Goal: Task Accomplishment & Management: Complete application form

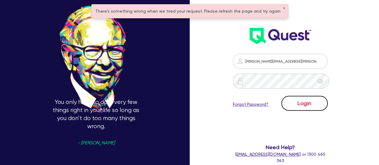
click at [295, 103] on button "Login" at bounding box center [305, 103] width 46 height 15
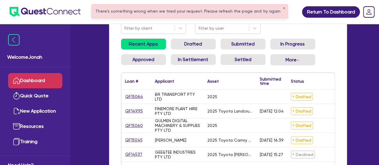
scroll to position [60, 0]
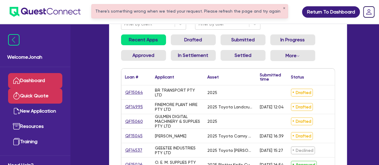
click at [51, 92] on link "Quick Quote" at bounding box center [35, 95] width 54 height 15
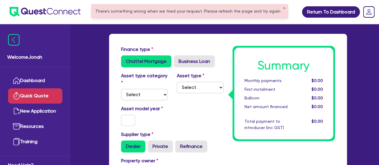
scroll to position [30, 0]
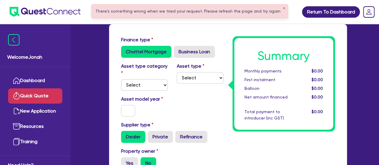
click at [146, 79] on div "Asset type category Select Cars and light trucks Primary assets Secondary asset…" at bounding box center [145, 77] width 56 height 28
click at [148, 85] on select "Select Cars and light trucks Primary assets Secondary assets Tertiary assets" at bounding box center [144, 84] width 47 height 11
select select "CARS_AND_LIGHT_TRUCKS"
click at [121, 79] on select "Select Cars and light trucks Primary assets Secondary assets Tertiary assets" at bounding box center [144, 84] width 47 height 11
click at [197, 76] on select "Select Passenger vehicles Vans and utes Light trucks up to 4.5 tonne" at bounding box center [200, 77] width 47 height 11
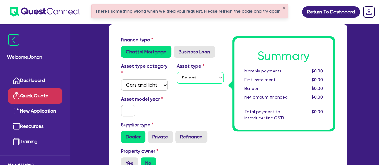
select select "LIGHT_TRUCKS"
click at [177, 72] on select "Select Passenger vehicles Vans and utes Light trucks up to 4.5 tonne" at bounding box center [200, 77] width 47 height 11
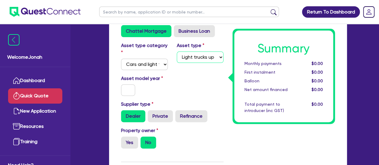
scroll to position [60, 0]
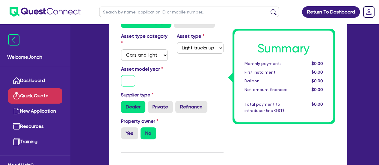
click at [130, 77] on input "text" at bounding box center [128, 80] width 14 height 11
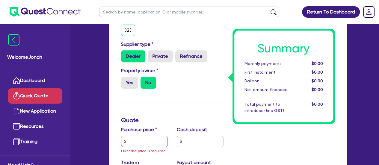
scroll to position [120, 0]
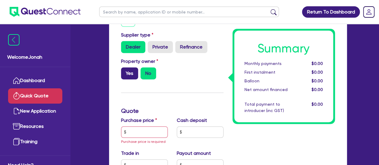
type input "2025"
click at [133, 76] on label "Yes" at bounding box center [129, 73] width 17 height 12
click at [125, 71] on input "Yes" at bounding box center [123, 69] width 4 height 4
radio input "true"
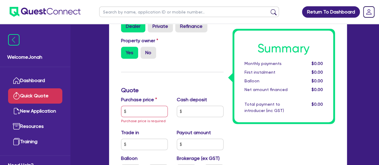
scroll to position [150, 0]
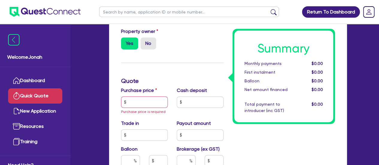
click at [138, 110] on span "Purchase price is required" at bounding box center [143, 112] width 45 height 4
click at [142, 102] on input "text" at bounding box center [144, 102] width 47 height 11
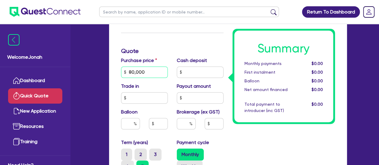
scroll to position [210, 0]
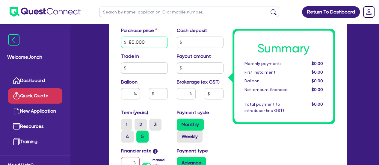
type input "80,000"
click at [124, 96] on input "text" at bounding box center [130, 93] width 19 height 11
type input "30"
click at [182, 94] on input "text" at bounding box center [186, 93] width 19 height 11
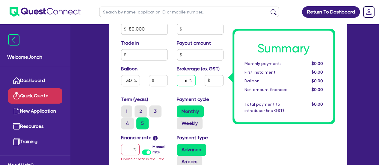
scroll to position [240, 0]
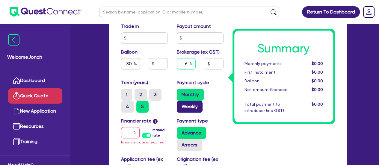
type input "6"
click at [196, 108] on label "Weekly" at bounding box center [190, 107] width 26 height 12
click at [181, 105] on input "Weekly" at bounding box center [179, 103] width 4 height 4
radio input "true"
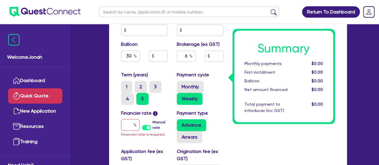
scroll to position [270, 0]
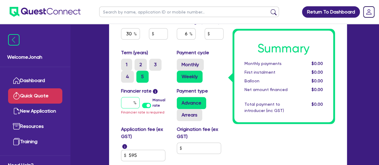
click at [130, 106] on input "text" at bounding box center [130, 102] width 19 height 11
type input "8"
type input "24,000"
type input "4,839.27"
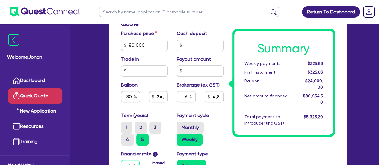
scroll to position [161, 0]
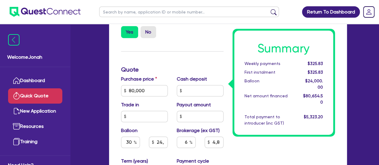
type input "8"
type input "24,000"
type input "4,839.27"
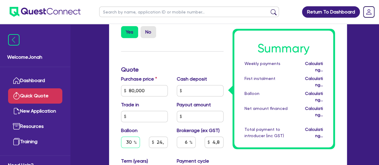
type input "24,000"
type input "4,839.27"
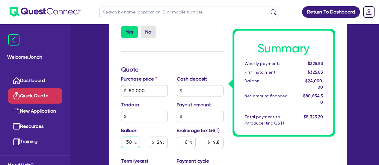
drag, startPoint x: 131, startPoint y: 142, endPoint x: 125, endPoint y: 144, distance: 6.2
click at [125, 144] on input "30" at bounding box center [130, 142] width 19 height 11
type input "0"
type input "24,000"
type input "4,839.27"
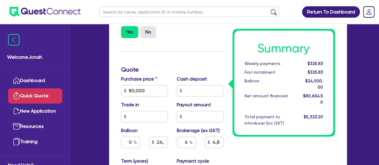
click at [200, 46] on div "Finance type Chattel Mortgage Business Loan Asset type category Select Cars and…" at bounding box center [173, 106] width 112 height 403
type input "4,839.27"
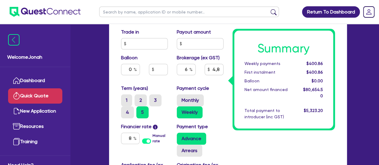
scroll to position [240, 0]
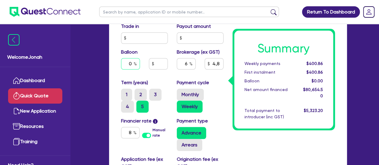
click at [131, 66] on input "0" at bounding box center [130, 63] width 19 height 11
type input "0"
type input "30"
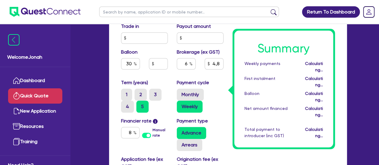
type input "4,839.27"
type input "24,000"
type input "4,839.27"
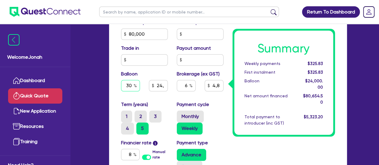
scroll to position [180, 0]
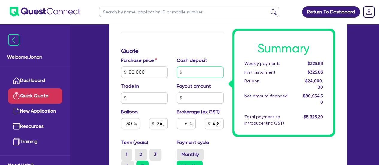
type input "24,000"
type input "4,839.27"
type input "24,000"
type input "4,839.27"
click at [192, 69] on input "text" at bounding box center [200, 72] width 47 height 11
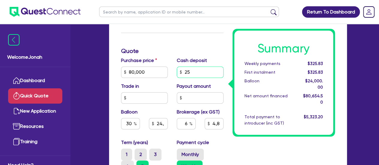
type input "2"
type input "18,000"
type input "24,000"
type input "4,839.27"
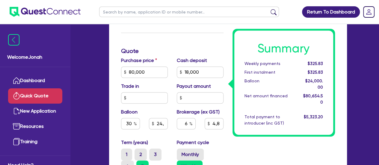
type input "24,000"
type input "3,759.27"
click at [205, 48] on h3 "Quote" at bounding box center [172, 50] width 103 height 7
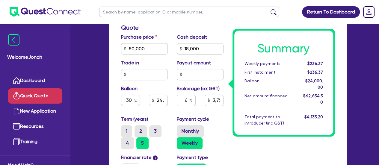
scroll to position [240, 0]
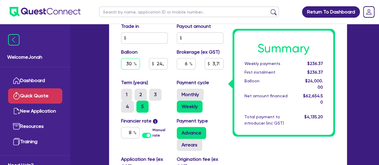
click at [130, 63] on input "30" at bounding box center [130, 63] width 19 height 11
type input "3"
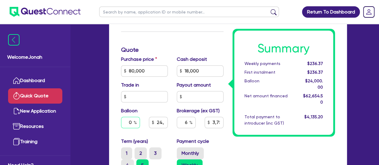
scroll to position [210, 0]
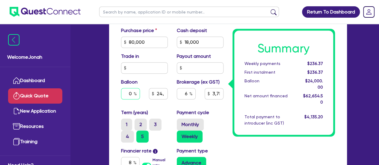
type input "0"
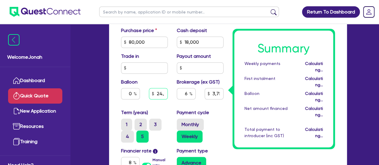
type input "24,000"
type input "3,759.27"
click at [161, 94] on input "24,000" at bounding box center [158, 93] width 19 height 11
click at [161, 93] on input "text" at bounding box center [158, 93] width 19 height 11
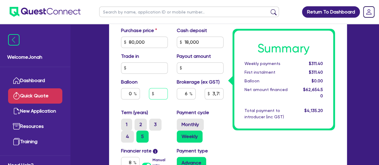
click at [161, 93] on input "text" at bounding box center [158, 93] width 19 height 11
type input "3,759.27"
click at [133, 95] on input "0" at bounding box center [130, 93] width 19 height 11
type input "0"
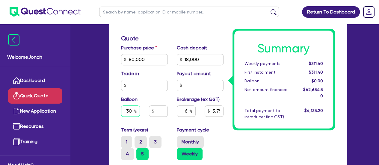
scroll to position [180, 0]
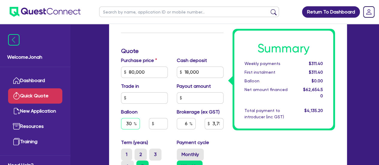
type input "3"
type input "30"
type input "3,759.27"
type input "24,000"
type input "3,759.27"
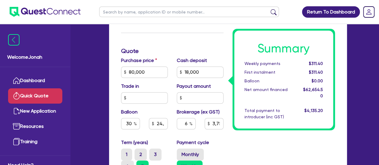
click at [233, 144] on div "Summary Weekly payments $311.40 First instalment $311.40 Balloon $0.00 Net amou…" at bounding box center [284, 87] width 112 height 403
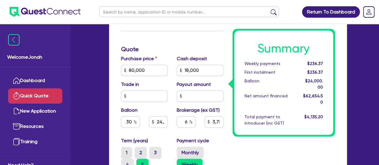
scroll to position [210, 0]
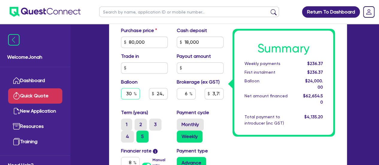
drag, startPoint x: 130, startPoint y: 95, endPoint x: 124, endPoint y: 96, distance: 5.1
click at [124, 96] on input "30" at bounding box center [130, 93] width 19 height 11
type input "24,000"
type input "3,759.27"
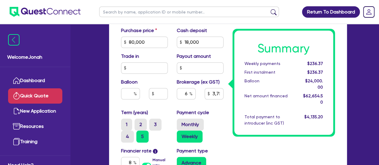
click at [272, 151] on div "Summary Weekly payments $236.37 First instalment $236.37 Balloon $24,000.00 Net…" at bounding box center [284, 57] width 112 height 403
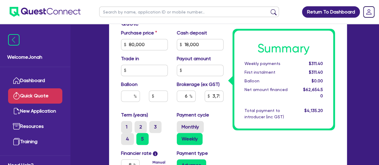
scroll to position [240, 0]
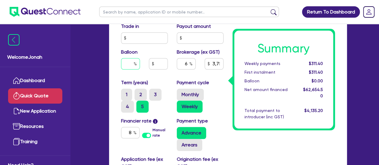
click at [130, 65] on input "text" at bounding box center [130, 63] width 19 height 11
type input "30"
type input "3,759.27"
type input "24,000"
type input "3,759.27"
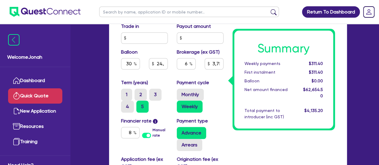
click at [259, 144] on div "Summary Weekly payments $311.40 First instalment $311.40 Balloon $0.00 Net amou…" at bounding box center [284, 27] width 112 height 403
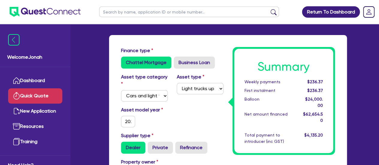
scroll to position [0, 0]
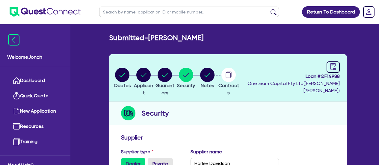
select select "CARS_AND_LIGHT_TRUCKS"
select select "PASSENGER_VEHICLES"
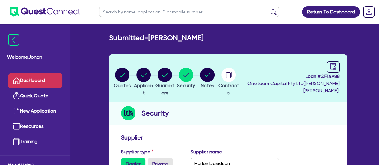
click at [37, 83] on link "Dashboard" at bounding box center [35, 80] width 54 height 15
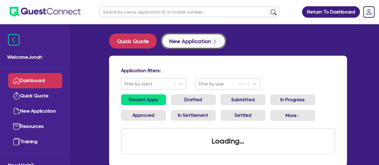
click at [199, 42] on button "New Application" at bounding box center [194, 41] width 64 height 15
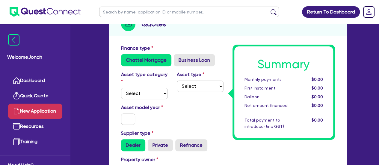
scroll to position [90, 0]
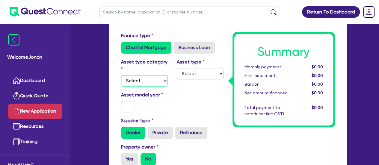
click at [156, 78] on select "Select Cars and light trucks Primary assets Secondary assets Tertiary assets" at bounding box center [144, 80] width 47 height 11
select select "CARS_AND_LIGHT_TRUCKS"
click at [121, 75] on select "Select Cars and light trucks Primary assets Secondary assets Tertiary assets" at bounding box center [144, 80] width 47 height 11
click at [192, 76] on select "Select Passenger vehicles Vans and utes Light trucks up to 4.5 tonne" at bounding box center [200, 73] width 47 height 11
select select "LIGHT_TRUCKS"
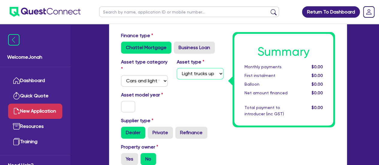
click at [177, 68] on select "Select Passenger vehicles Vans and utes Light trucks up to 4.5 tonne" at bounding box center [200, 73] width 47 height 11
click at [133, 106] on input "text" at bounding box center [128, 106] width 14 height 11
type input "2025"
click at [169, 109] on div "Asset model year [DATE]" at bounding box center [145, 101] width 56 height 21
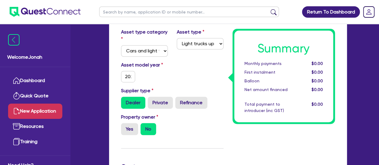
scroll to position [150, 0]
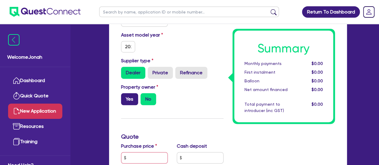
click at [130, 99] on label "Yes" at bounding box center [129, 99] width 17 height 12
click at [125, 97] on input "Yes" at bounding box center [123, 95] width 4 height 4
radio input "true"
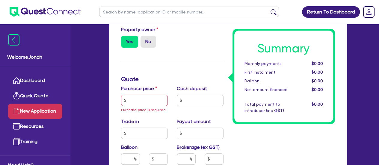
scroll to position [210, 0]
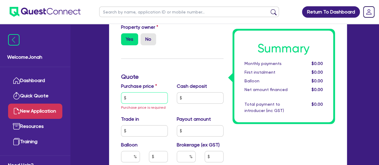
click at [152, 103] on input "text" at bounding box center [144, 97] width 47 height 11
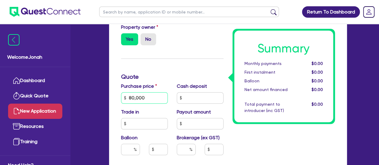
type input "80,000"
type input "1"
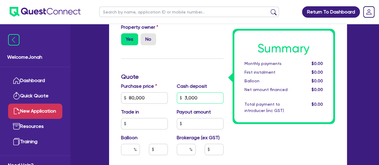
type input "3,000"
type input "2"
type input "15,000"
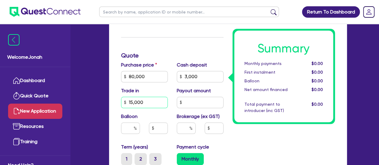
scroll to position [240, 0]
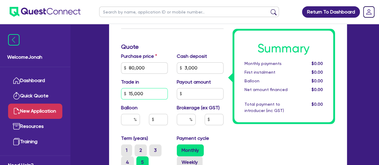
drag, startPoint x: 150, startPoint y: 96, endPoint x: 128, endPoint y: 96, distance: 21.6
click at [128, 96] on input "15,000" at bounding box center [144, 93] width 47 height 11
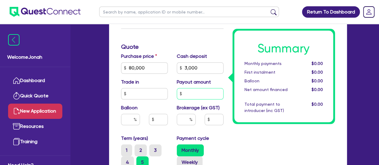
click at [204, 96] on input "text" at bounding box center [200, 93] width 47 height 11
type input "15,000"
click at [235, 149] on div "Summary Monthly payments $0.00 First instalment $0.00 Balloon $0.00 Net amount …" at bounding box center [284, 83] width 112 height 403
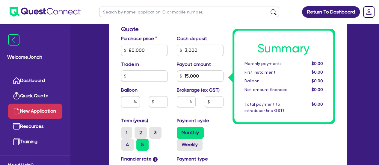
scroll to position [270, 0]
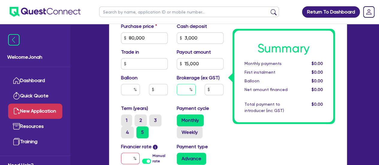
click at [184, 91] on input "text" at bounding box center [186, 89] width 19 height 11
type input "7"
type input "6"
click at [193, 132] on label "Weekly" at bounding box center [190, 133] width 26 height 12
click at [181, 130] on input "Weekly" at bounding box center [179, 129] width 4 height 4
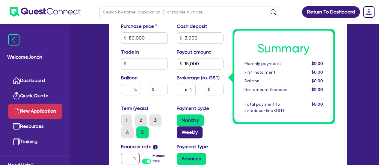
radio input "true"
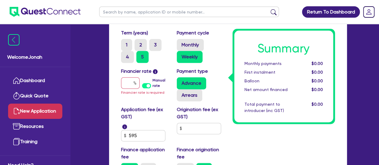
scroll to position [360, 0]
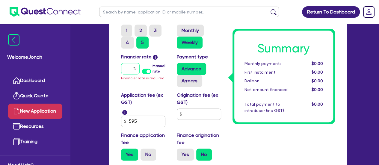
click at [130, 69] on input "text" at bounding box center [130, 68] width 19 height 11
type input "7"
type input "5,559.27"
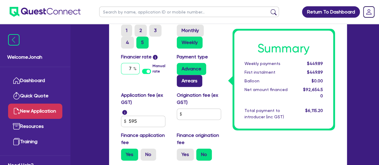
type input "7"
type input "5,559.27"
click at [192, 77] on label "Arrears" at bounding box center [189, 81] width 25 height 12
click at [181, 77] on input "Arrears" at bounding box center [179, 77] width 4 height 4
radio input "true"
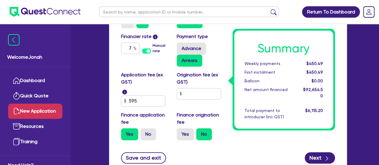
scroll to position [390, 0]
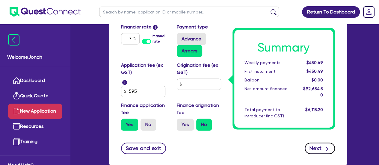
click at [326, 149] on icon "button" at bounding box center [327, 149] width 6 height 6
type input "5,559.27"
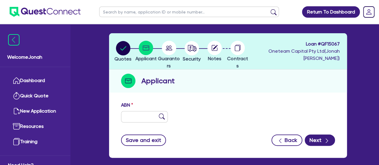
scroll to position [30, 0]
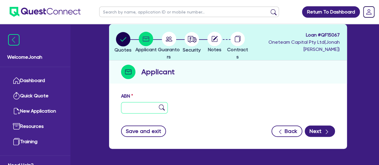
click at [155, 108] on input "text" at bounding box center [144, 107] width 47 height 11
paste input "39 452 361 375"
type input "39 452 361 375"
click at [164, 109] on img at bounding box center [162, 108] width 6 height 6
type input "[PERSON_NAME]"
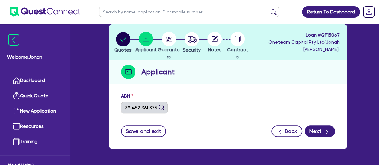
type input "Compact Diggers"
select select "SOLE_TRADER"
type input "[DATE]"
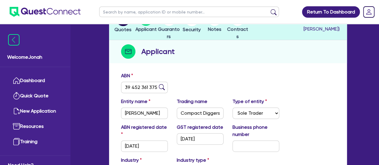
scroll to position [60, 0]
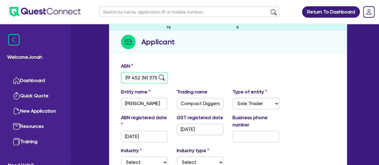
drag, startPoint x: 157, startPoint y: 78, endPoint x: 118, endPoint y: 78, distance: 39.0
click at [118, 78] on div "ABN 39 452 361 375" at bounding box center [145, 73] width 56 height 21
paste input "20 686 589 19"
type input "20 686 589 195"
type input "COMPACT DIGGERS PTY LTD"
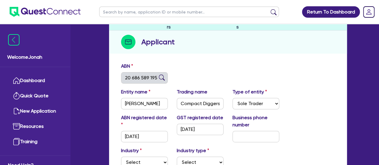
select select "COMPANY"
type input "[DATE]"
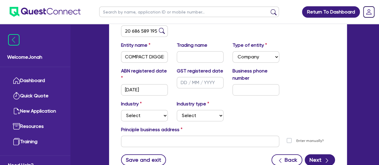
scroll to position [120, 0]
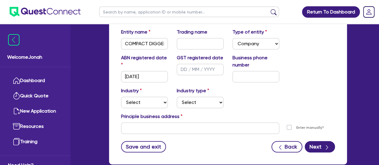
click at [137, 108] on div "Industry Select Accomodation & Food Services Administrative & Support Services …" at bounding box center [228, 100] width 223 height 26
click at [140, 103] on select "Select Accomodation & Food Services Administrative & Support Services Agricultu…" at bounding box center [144, 102] width 47 height 11
select select "BUILDING_CONSTRUCTION"
click at [121, 97] on select "Select Accomodation & Food Services Administrative & Support Services Agricultu…" at bounding box center [144, 102] width 47 height 11
click at [190, 102] on select "Select Trades People Providing Services Direct to Consumers Trades People Provi…" at bounding box center [200, 102] width 47 height 11
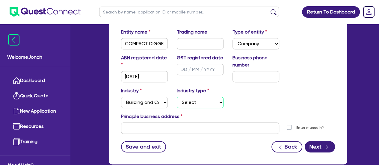
select select "TRADES_SERVICES_CONSUMERS"
click at [177, 97] on select "Select Trades People Providing Services Direct to Consumers Trades People Provi…" at bounding box center [200, 102] width 47 height 11
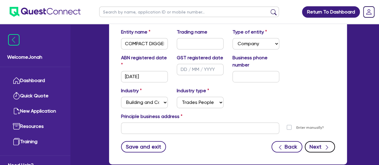
click at [322, 147] on button "Next" at bounding box center [320, 146] width 30 height 11
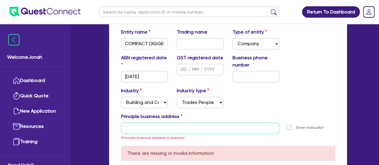
click at [201, 131] on input "text" at bounding box center [200, 128] width 158 height 11
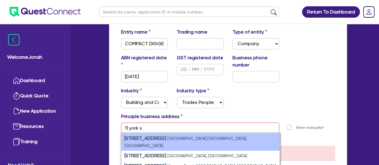
click at [202, 137] on li "[STREET_ADDRESS]" at bounding box center [200, 141] width 158 height 17
type input "[STREET_ADDRESS]"
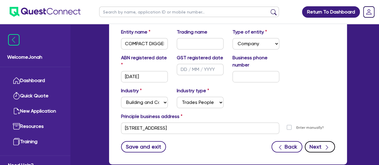
click at [318, 144] on button "Next" at bounding box center [320, 146] width 30 height 11
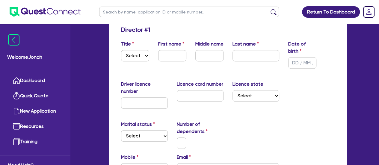
scroll to position [60, 0]
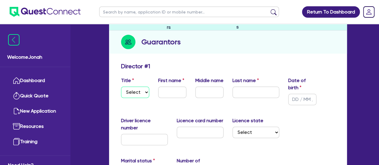
click at [142, 92] on select "Select Mr Mrs Ms Miss Dr" at bounding box center [135, 92] width 28 height 11
select select "MR"
click at [121, 87] on select "Select Mr Mrs Ms Miss Dr" at bounding box center [135, 92] width 28 height 11
click at [183, 91] on input "text" at bounding box center [172, 92] width 28 height 11
type input "[PERSON_NAME]"
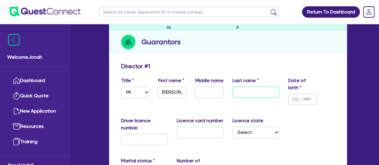
click at [244, 96] on input "text" at bounding box center [256, 92] width 47 height 11
type input "[PERSON_NAME]"
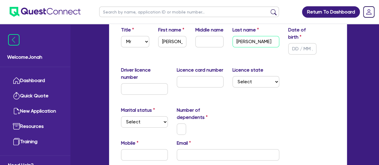
scroll to position [120, 0]
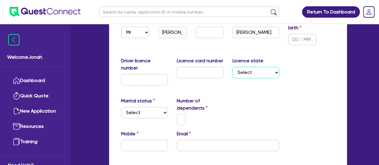
click at [276, 71] on select "Select [GEOGRAPHIC_DATA] [GEOGRAPHIC_DATA] [GEOGRAPHIC_DATA] [GEOGRAPHIC_DATA] …" at bounding box center [256, 72] width 47 height 11
select select "QLD"
click at [233, 67] on select "Select [GEOGRAPHIC_DATA] [GEOGRAPHIC_DATA] [GEOGRAPHIC_DATA] [GEOGRAPHIC_DATA] …" at bounding box center [256, 72] width 47 height 11
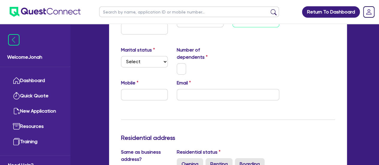
scroll to position [180, 0]
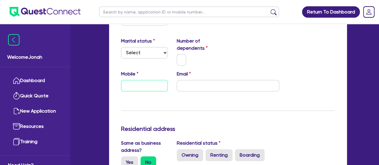
click at [151, 87] on input "text" at bounding box center [144, 85] width 47 height 11
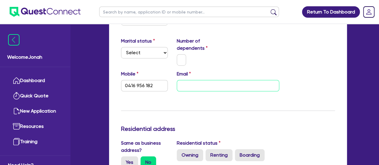
type input "0416 956 182"
type input "c"
type input "0416 956 182"
type input "co"
type input "0416 956 182"
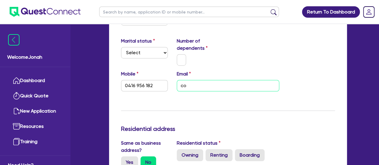
type input "com"
type input "0416 956 182"
type input "comp"
type input "0416 956 182"
type input "compa"
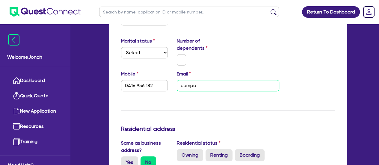
type input "0416 956 182"
type input "compac"
type input "0416 956 182"
type input "compact"
type input "0416 956 182"
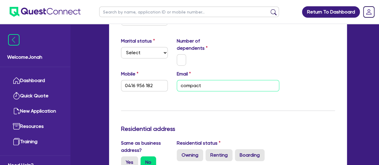
type input "compac"
type input "0416 956 182"
type input "compa"
type input "0416 956 182"
type input "comp"
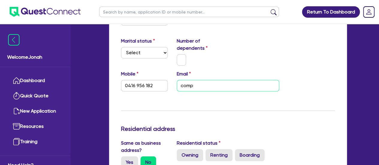
type input "0416 956 182"
type input "com"
type input "0416 956 182"
type input "co"
type input "0416 956 182"
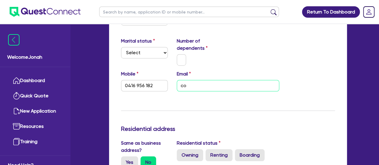
type input "c"
type input "0416 956 182"
paste input "[EMAIL_ADDRESS][DOMAIN_NAME]"
type input "0416 956 182"
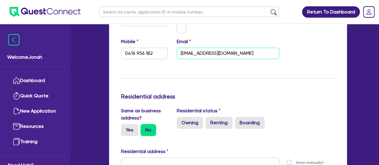
scroll to position [240, 0]
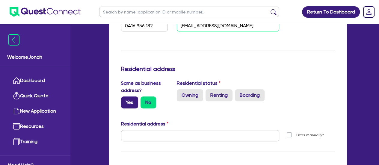
type input "[EMAIL_ADDRESS][DOMAIN_NAME]"
click at [132, 100] on label "Yes" at bounding box center [129, 103] width 17 height 12
click at [125, 100] on input "Yes" at bounding box center [123, 99] width 4 height 4
radio input "true"
type input "0416 956 182"
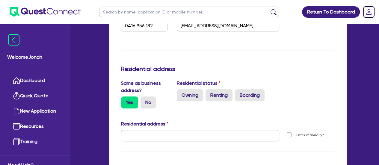
type input "[STREET_ADDRESS]"
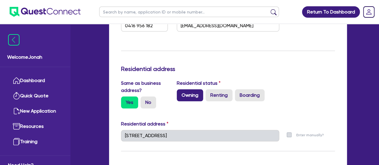
click at [197, 97] on label "Owning" at bounding box center [190, 95] width 26 height 12
click at [181, 93] on input "Owning" at bounding box center [179, 91] width 4 height 4
radio input "true"
type input "0416 956 182"
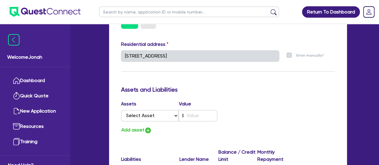
scroll to position [360, 0]
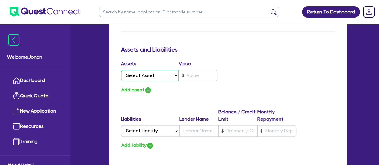
click at [169, 75] on select "Select Asset Cash Property Investment property Vehicle Truck Trailer Equipment …" at bounding box center [150, 75] width 58 height 11
select select "PROPERTY"
click at [121, 70] on select "Select Asset Cash Property Investment property Vehicle Truck Trailer Equipment …" at bounding box center [150, 75] width 58 height 11
click at [203, 78] on input "text" at bounding box center [198, 75] width 39 height 11
type input "0416 956 182"
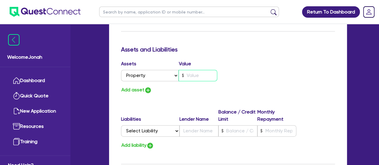
type input "1"
type input "0416 956 182"
type input "16"
type input "0416 956 182"
type input "160"
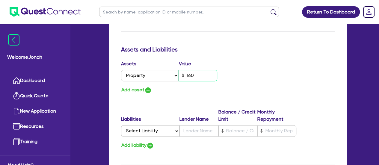
type input "0416 956 182"
type input "1,600"
type input "0416 956 182"
type input "16,000"
type input "0416 956 182"
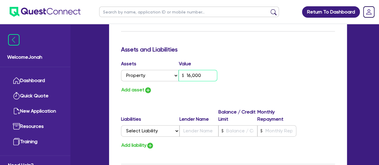
type input "160,000"
type input "0416 956 182"
type input "1,600,000"
type input "0416 956 182"
type input "16,000,000"
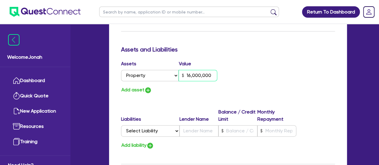
type input "0416 956 182"
type input "1,600,000"
click at [145, 92] on img "button" at bounding box center [148, 90] width 7 height 7
type input "0416 956 182"
type input "1,600,000"
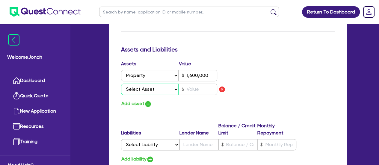
click at [169, 88] on select "Select Asset Cash Property Investment property Vehicle Truck Trailer Equipment …" at bounding box center [150, 89] width 58 height 11
select select "TRUCK"
click at [121, 84] on select "Select Asset Cash Property Investment property Vehicle Truck Trailer Equipment …" at bounding box center [150, 89] width 58 height 11
type input "0416 956 182"
type input "1,600,000"
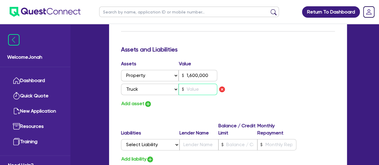
click at [194, 91] on input "text" at bounding box center [198, 89] width 39 height 11
type input "0416 956 182"
type input "1,600,000"
type input "1"
type input "0416 956 182"
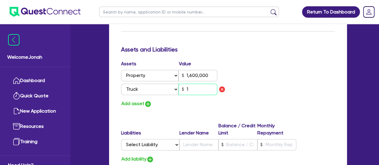
type input "1,600,000"
type input "15"
type input "0416 956 182"
type input "1,600,000"
type input "150"
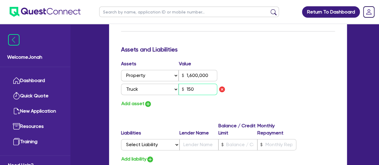
type input "0416 956 182"
type input "1,600,000"
type input "1,500"
type input "0416 956 182"
type input "1,600,000"
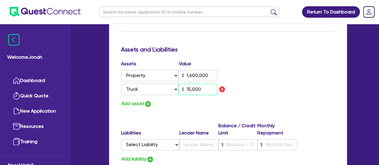
scroll to position [390, 0]
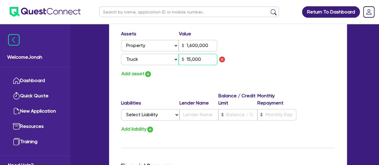
type input "15,000"
click at [163, 112] on select "Select Liability Credit card Mortgage Investment property loan Vehicle loan Tru…" at bounding box center [150, 114] width 58 height 11
select select "EQUIPMENT_LOAN"
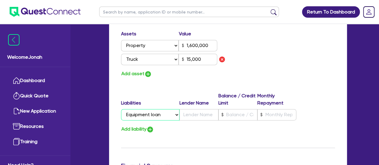
click at [121, 109] on select "Select Liability Credit card Mortgage Investment property loan Vehicle loan Tru…" at bounding box center [150, 114] width 58 height 11
type input "0416 956 182"
type input "1,600,000"
type input "15,000"
click at [235, 114] on input "text" at bounding box center [238, 114] width 39 height 11
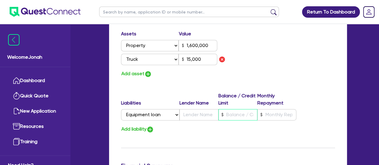
paste input "17,200"
type input "0416 956 182"
type input "1,600,000"
type input "17,200"
type input "15,000"
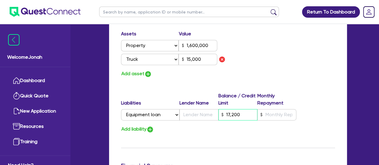
type input "17,200"
click at [273, 112] on input "text" at bounding box center [277, 114] width 39 height 11
click at [191, 114] on input "text" at bounding box center [199, 114] width 39 height 11
type input "0416 956 182"
type input "1,600,000"
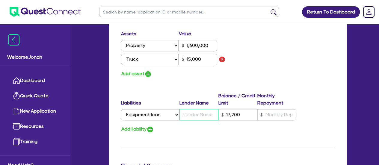
type input "N"
type input "17,200"
type input "15,000"
type input "0416 956 182"
type input "1,600,000"
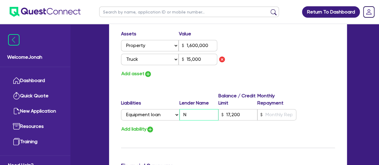
type input "Na"
type input "17,200"
type input "15,000"
type input "0416 956 182"
type input "1,600,000"
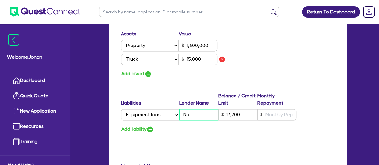
type input "Nai"
type input "17,200"
type input "15,000"
type input "0416 956 182"
type input "1,600,000"
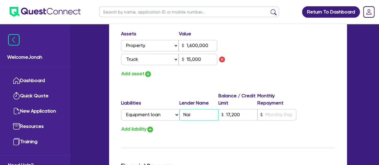
type input "Na"
type input "17,200"
type input "15,000"
type input "0416 956 182"
type input "1,600,000"
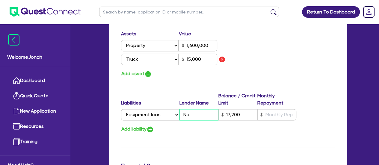
type input "Nat"
type input "17,200"
type input "15,000"
type input "0416 956 182"
type input "1,600,000"
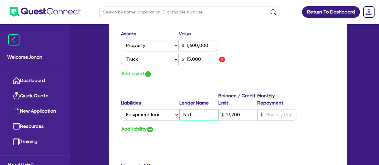
type input "Nati"
type input "17,200"
type input "15,000"
type input "0416 956 182"
type input "1,600,000"
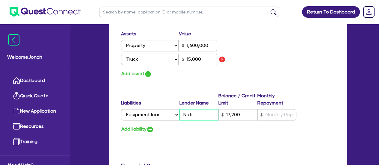
type input "Natio"
type input "17,200"
type input "15,000"
type input "0416 956 182"
type input "1,600,000"
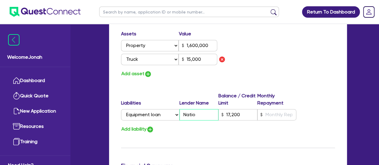
type input "Nation"
type input "17,200"
type input "15,000"
type input "Nationa"
type input "0416 956 182"
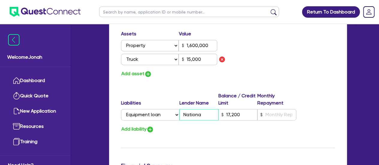
type input "1,600,000"
type input "17,200"
type input "15,000"
type input "0416 956 182"
type input "1,600,000"
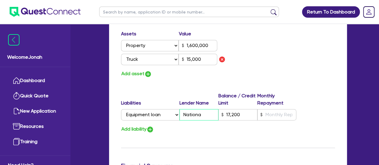
type input "National"
type input "17,200"
type input "15,000"
type input "0416 956 182"
type input "1,600,000"
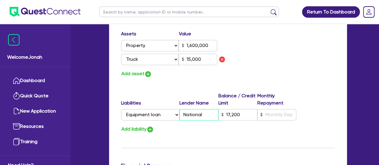
type input "National"
type input "17,200"
type input "15,000"
type input "0416 956 182"
type input "1,600,000"
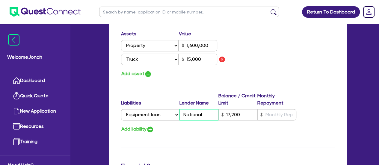
type input "National M"
type input "17,200"
type input "15,000"
type input "0416 956 182"
type input "1,600,000"
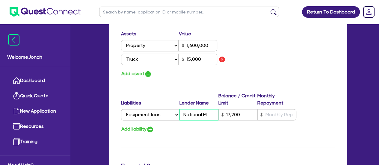
type input "National Mo"
type input "17,200"
type input "15,000"
type input "0416 956 182"
type input "1,600,000"
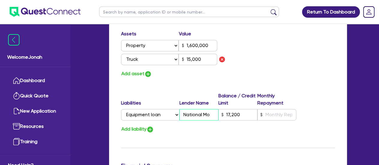
type input "National Mot"
type input "17,200"
type input "15,000"
type input "0416 956 182"
type input "1,600,000"
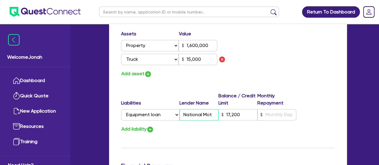
type input "National Motr"
type input "17,200"
type input "15,000"
click at [214, 117] on input "National Motors" at bounding box center [199, 114] width 39 height 11
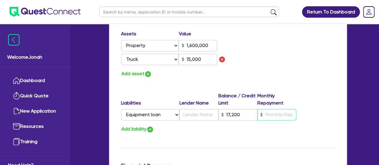
click at [274, 120] on input "text" at bounding box center [277, 114] width 39 height 11
click at [151, 127] on img "button" at bounding box center [150, 129] width 7 height 7
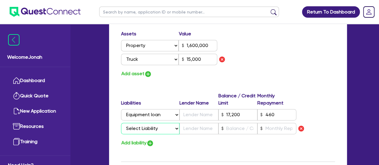
click at [161, 127] on select "Select Liability Credit card Mortgage Investment property loan Vehicle loan Tru…" at bounding box center [150, 128] width 58 height 11
click at [170, 127] on select "Select Liability Credit card Mortgage Investment property loan Vehicle loan Tru…" at bounding box center [150, 128] width 58 height 11
click at [121, 123] on select "Select Liability Credit card Mortgage Investment property loan Vehicle loan Tru…" at bounding box center [150, 128] width 58 height 11
click at [227, 125] on input "text" at bounding box center [238, 128] width 39 height 11
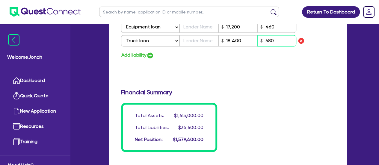
scroll to position [480, 0]
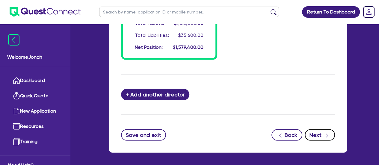
click at [316, 130] on button "Next" at bounding box center [320, 135] width 30 height 11
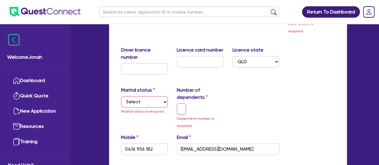
scroll to position [119, 0]
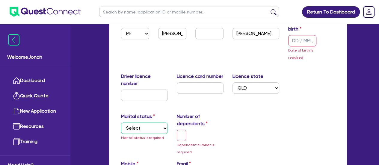
click at [138, 126] on select "Select Single Married De Facto / Partner" at bounding box center [144, 128] width 47 height 11
click at [121, 123] on select "Select Single Married De Facto / Partner" at bounding box center [144, 128] width 47 height 11
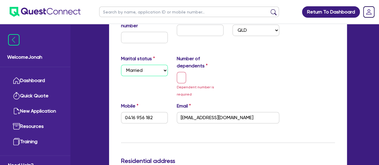
scroll to position [149, 0]
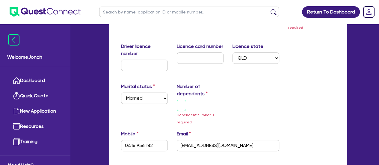
click at [185, 109] on input "text" at bounding box center [182, 105] width 10 height 11
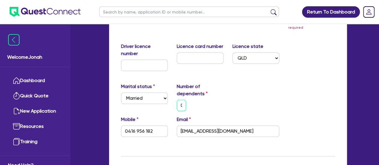
scroll to position [0, 2]
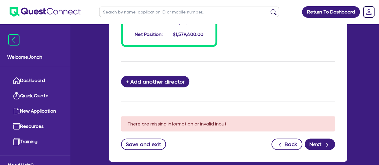
scroll to position [629, 0]
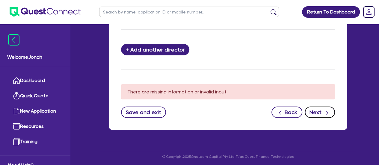
click at [315, 109] on button "Next" at bounding box center [320, 112] width 30 height 11
click at [313, 107] on button "Next" at bounding box center [320, 112] width 30 height 11
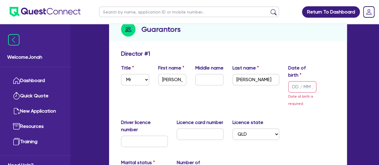
scroll to position [59, 0]
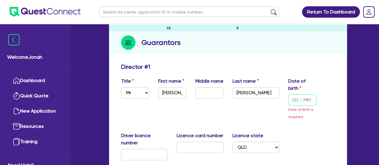
click at [298, 100] on input "text" at bounding box center [303, 99] width 28 height 11
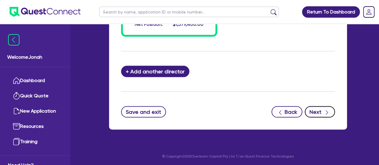
click at [320, 113] on button "Next" at bounding box center [320, 111] width 30 height 11
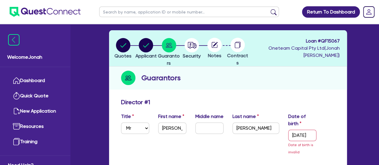
scroll to position [37, 0]
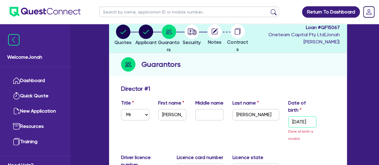
click at [306, 119] on input "[DATE]" at bounding box center [303, 121] width 28 height 11
click at [311, 121] on input "[DATE]" at bounding box center [303, 121] width 28 height 11
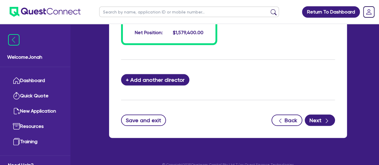
scroll to position [593, 0]
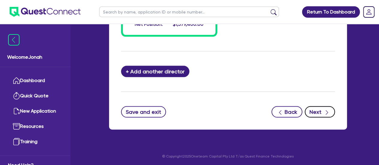
click at [321, 109] on button "Next" at bounding box center [320, 111] width 30 height 11
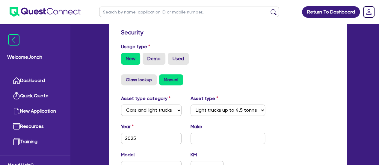
scroll to position [240, 0]
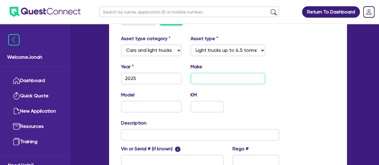
click at [217, 78] on input "text" at bounding box center [228, 78] width 75 height 11
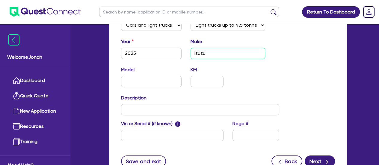
scroll to position [300, 0]
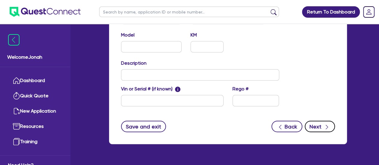
click at [315, 124] on button "Next" at bounding box center [320, 126] width 30 height 11
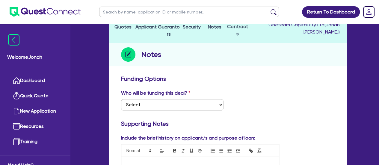
scroll to position [60, 0]
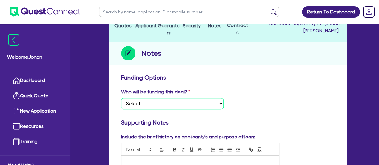
click at [197, 99] on select "Select I want Quest to fund 100% I will fund 100% I will co-fund with Quest Oth…" at bounding box center [172, 103] width 103 height 11
click at [302, 108] on div "Who will be funding this deal? Select I want Quest to fund 100% I will fund 100…" at bounding box center [228, 101] width 223 height 26
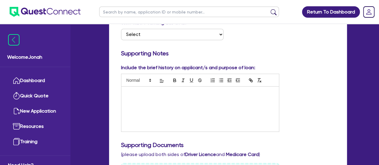
scroll to position [120, 0]
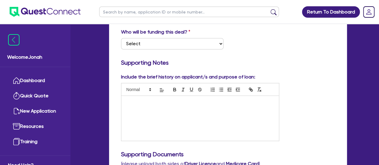
click at [169, 108] on div at bounding box center [200, 118] width 158 height 45
paste div
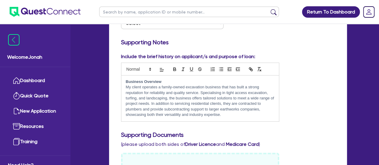
scroll to position [150, 0]
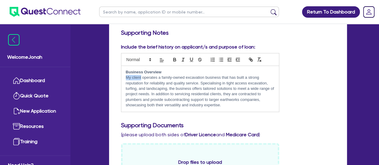
drag, startPoint x: 141, startPoint y: 77, endPoint x: 122, endPoint y: 79, distance: 19.0
click at [122, 79] on div "Business Overview My client operates a family-owned excavation business that ha…" at bounding box center [200, 89] width 158 height 46
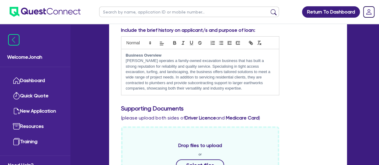
scroll to position [180, 0]
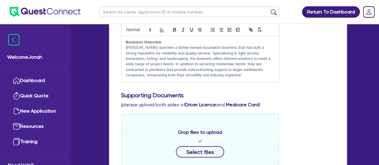
click at [190, 77] on p "[PERSON_NAME] operates a family-owned excavation business that has built a stro…" at bounding box center [200, 61] width 149 height 33
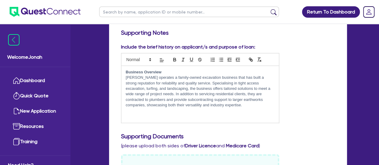
scroll to position [0, 0]
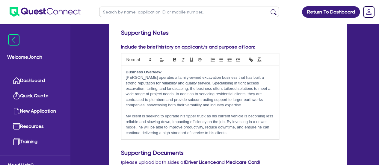
click at [157, 109] on p at bounding box center [200, 110] width 149 height 5
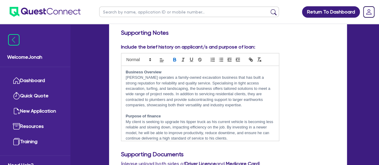
click at [147, 73] on strong "Business Overview" at bounding box center [144, 72] width 36 height 4
click at [160, 87] on p "[PERSON_NAME] operates a family-owned excavation business that has built a stro…" at bounding box center [200, 91] width 149 height 33
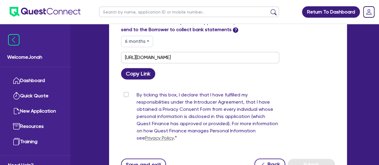
scroll to position [465, 0]
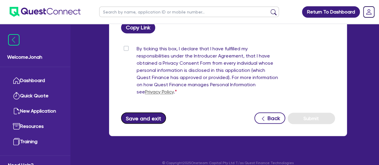
click at [149, 112] on button "Save and exit" at bounding box center [143, 117] width 45 height 11
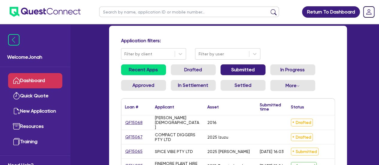
scroll to position [60, 0]
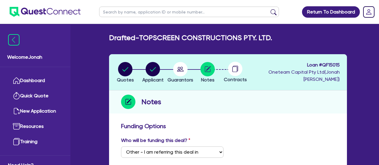
select select "Other"
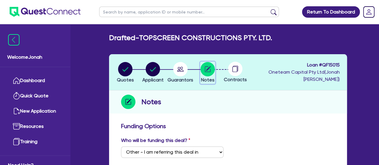
click at [215, 73] on circle "button" at bounding box center [208, 69] width 14 height 14
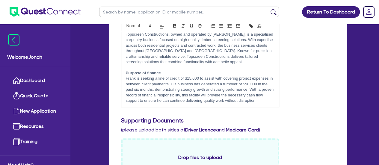
scroll to position [210, 0]
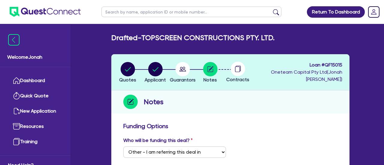
select select "Other"
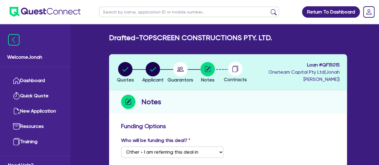
click at [253, 106] on div "Notes" at bounding box center [228, 102] width 238 height 23
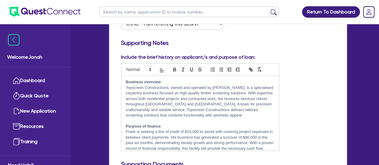
scroll to position [180, 0]
